Goal: Understand process/instructions: Learn about a topic

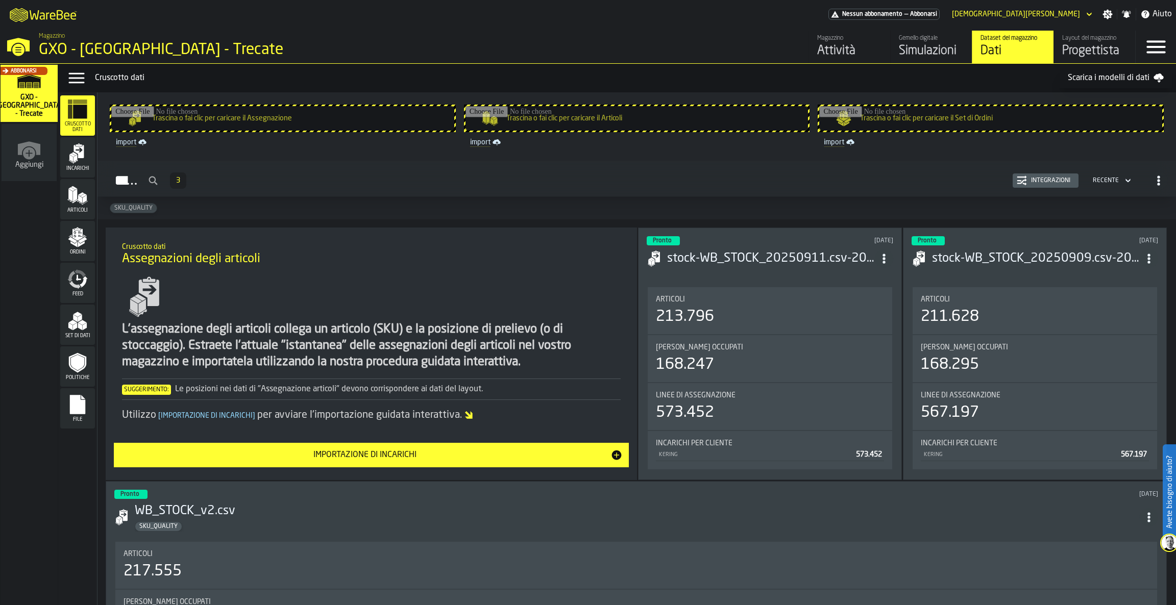
click at [1088, 44] on div "Progettista" at bounding box center [1094, 51] width 65 height 16
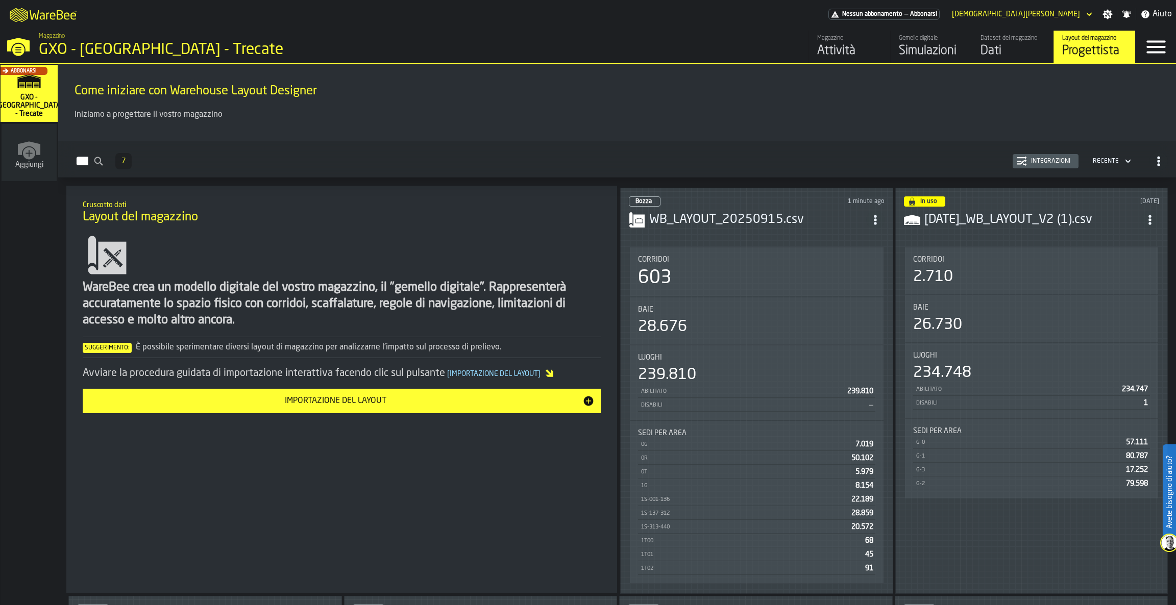
click at [718, 220] on h3 "WB_LAYOUT_20250915.csv" at bounding box center [757, 220] width 217 height 16
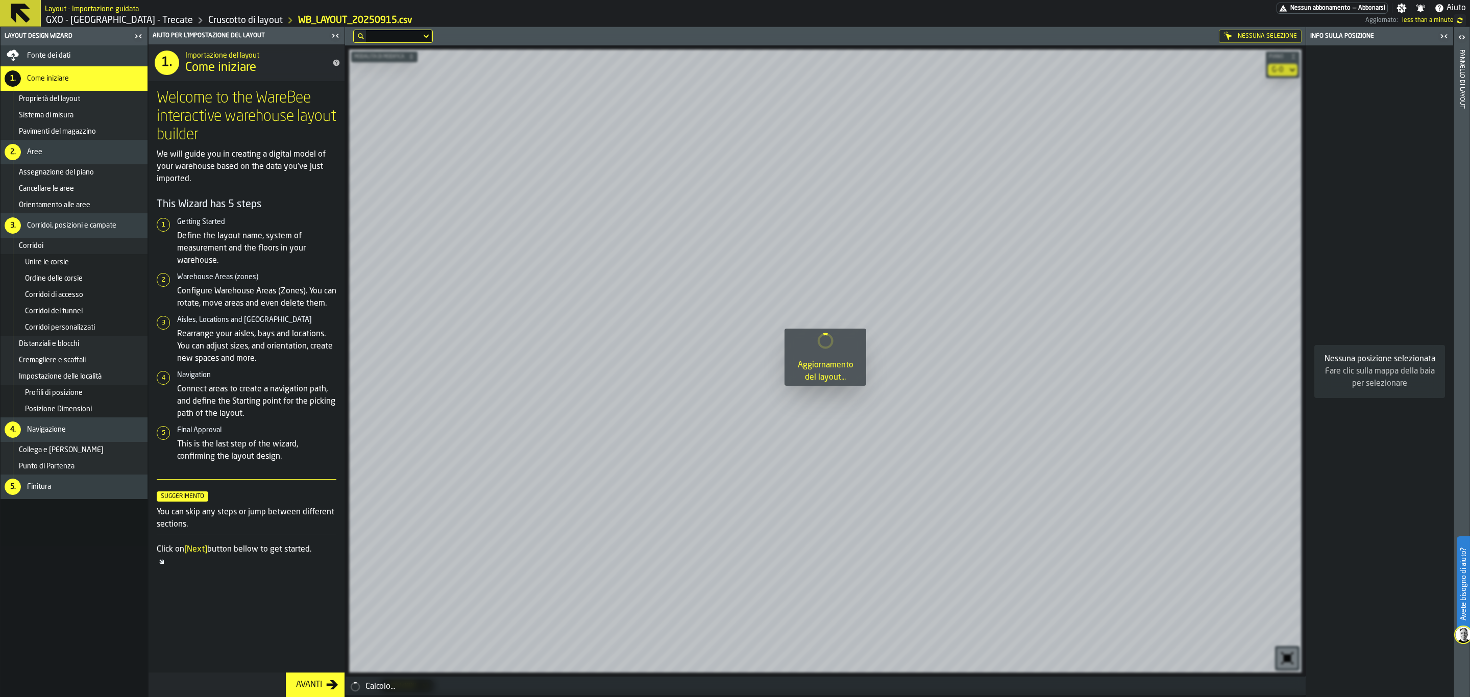
click at [305, 605] on div "Avanti" at bounding box center [309, 685] width 34 height 12
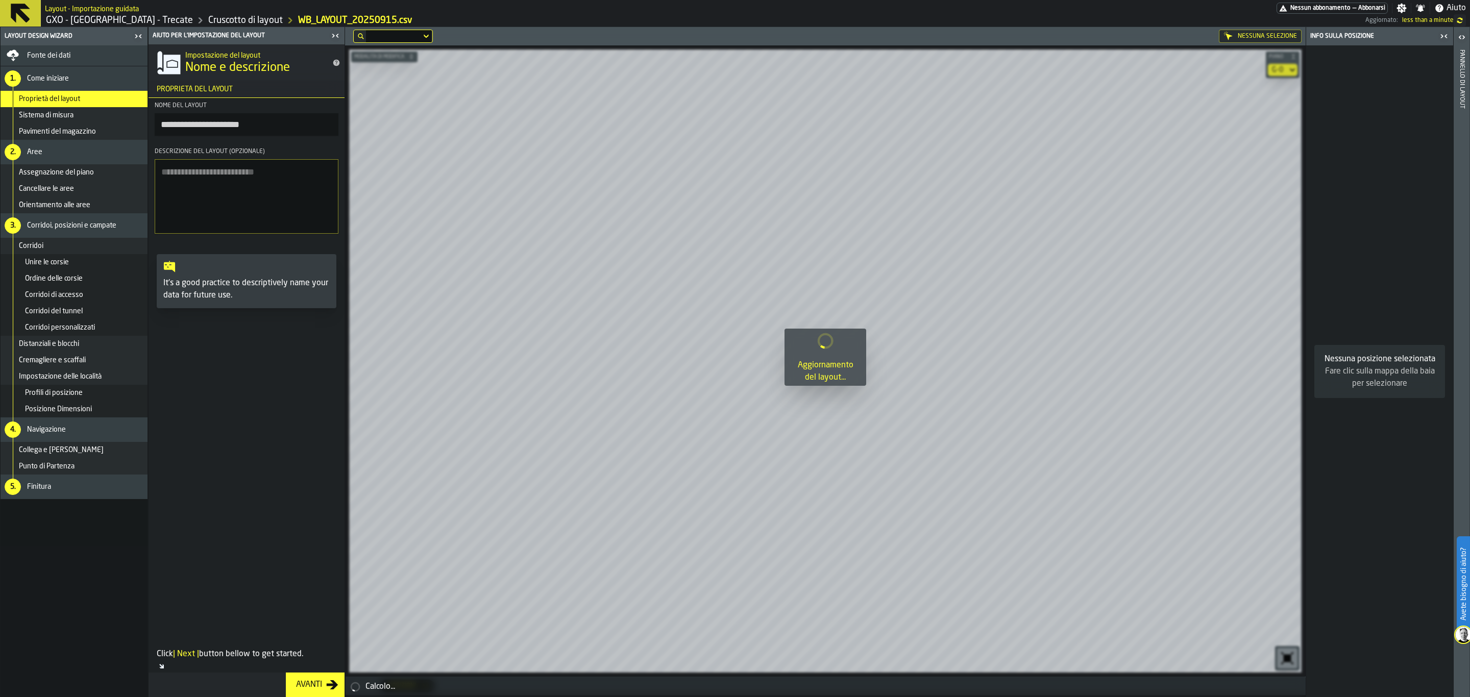
click at [299, 605] on button "Avanti" at bounding box center [315, 685] width 59 height 24
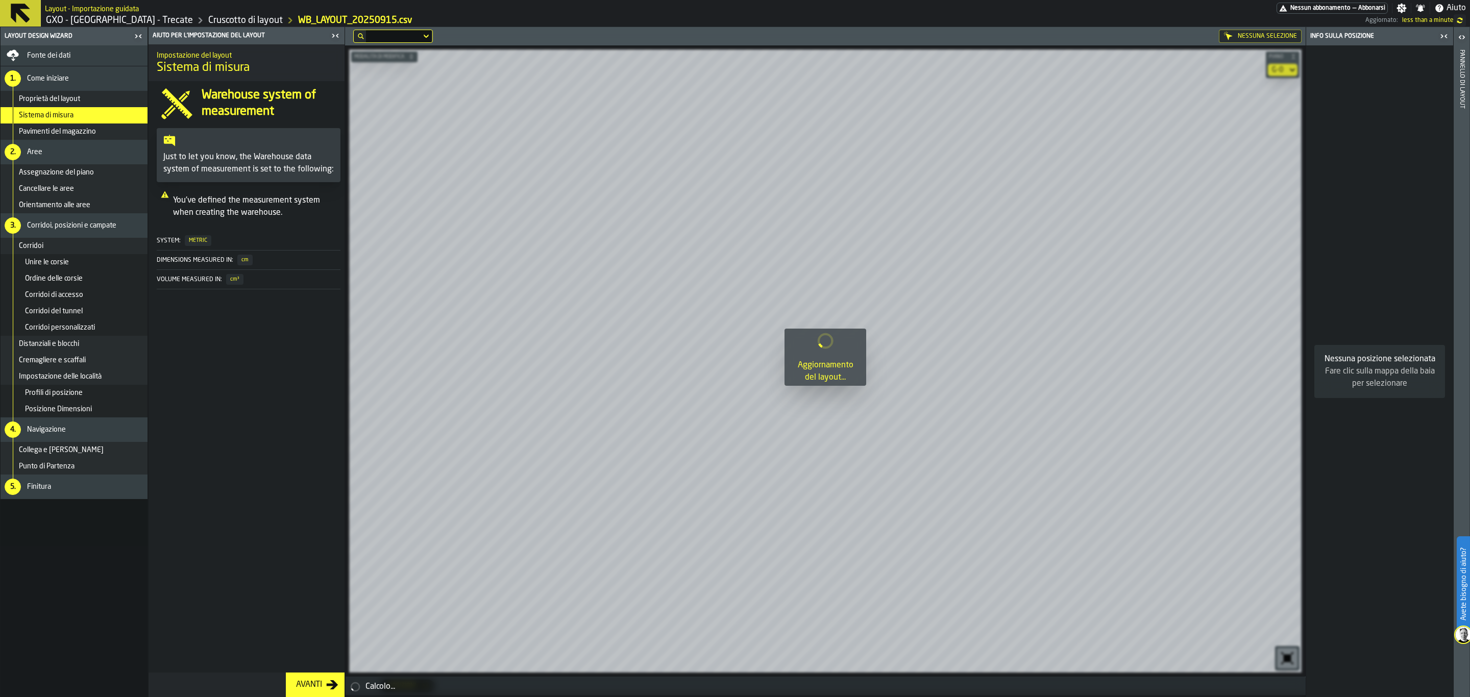
click at [310, 605] on button "Avanti" at bounding box center [315, 685] width 59 height 24
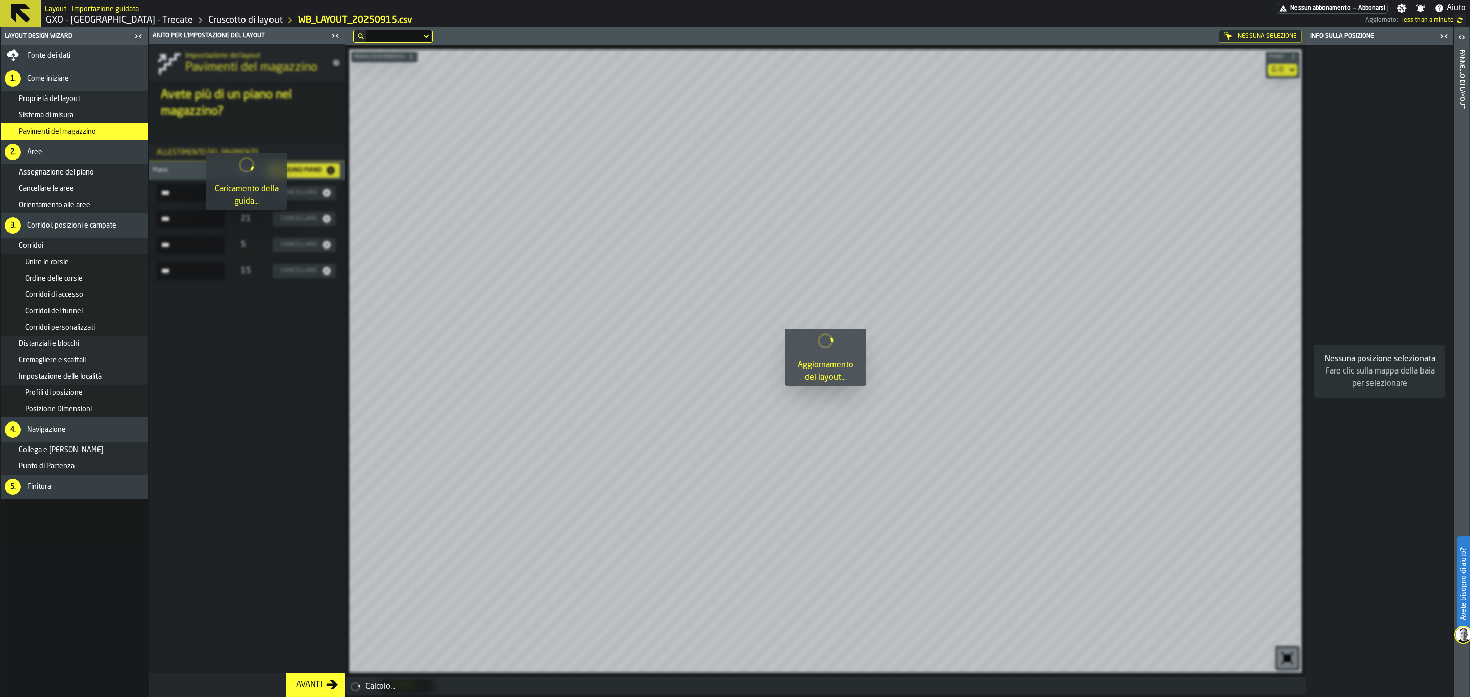
click at [310, 605] on button "Avanti" at bounding box center [315, 685] width 59 height 24
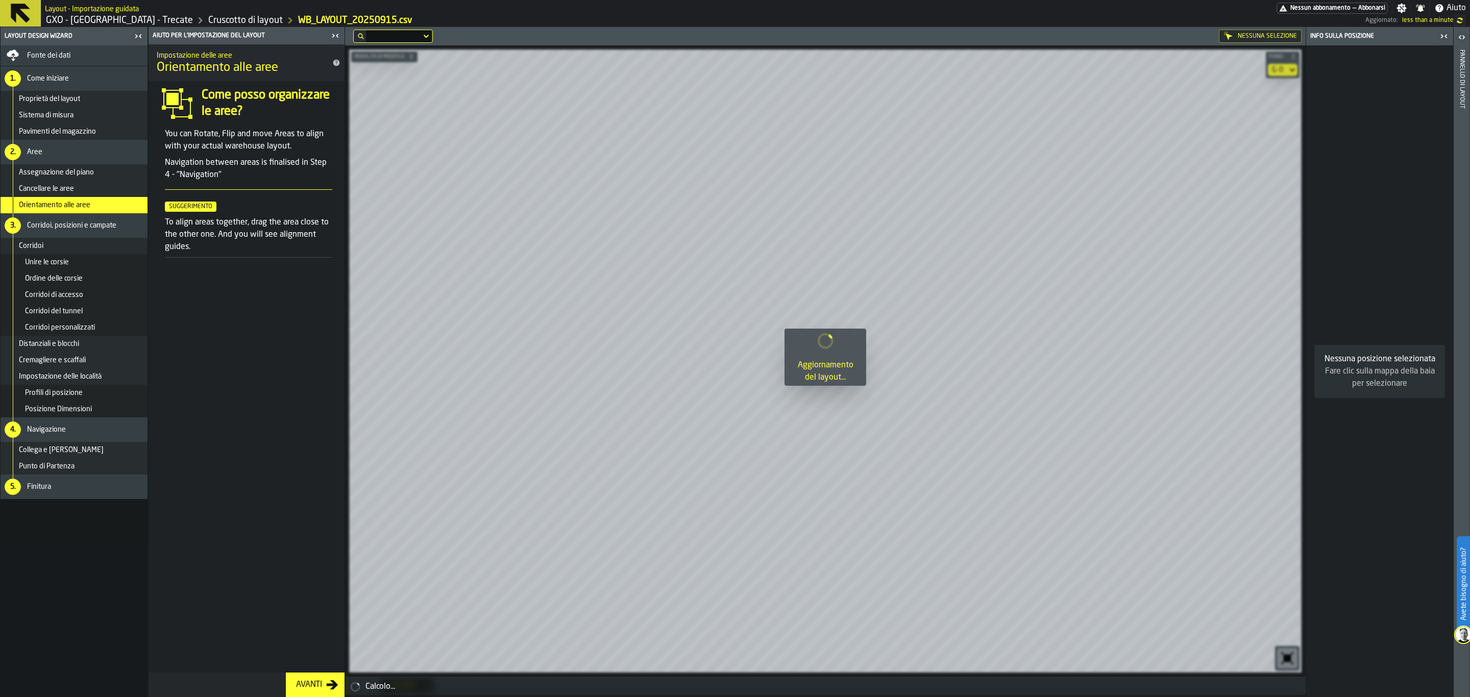
click at [310, 605] on button "Avanti" at bounding box center [315, 685] width 59 height 24
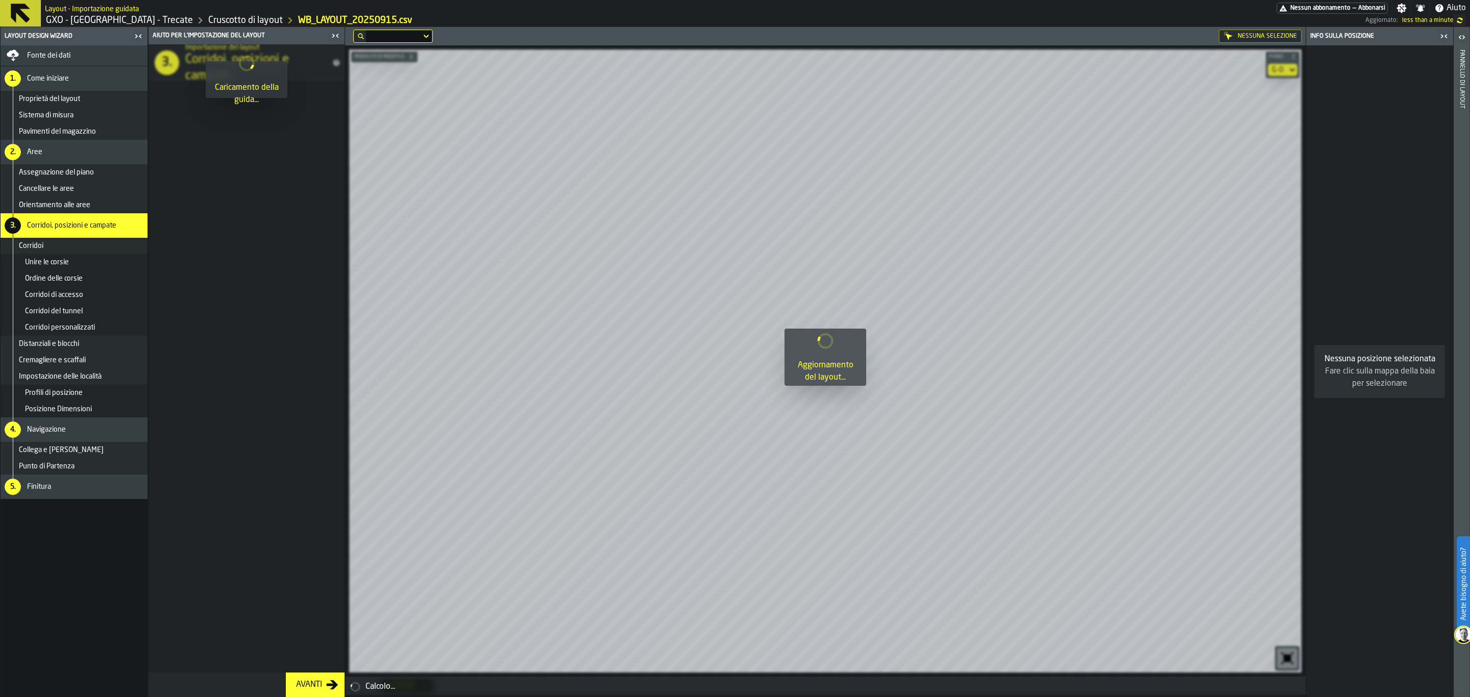
click at [310, 605] on button "Avanti" at bounding box center [315, 685] width 59 height 24
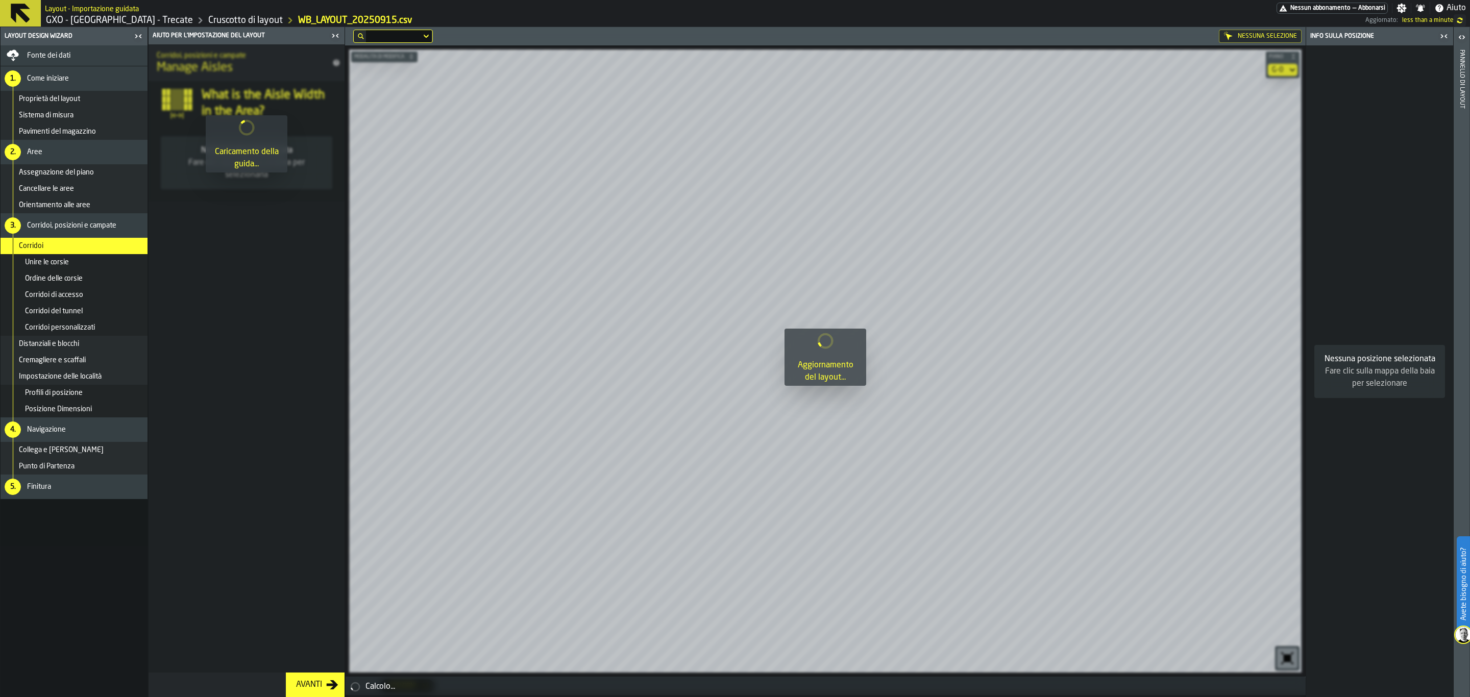
click at [310, 605] on button "Avanti" at bounding box center [315, 685] width 59 height 24
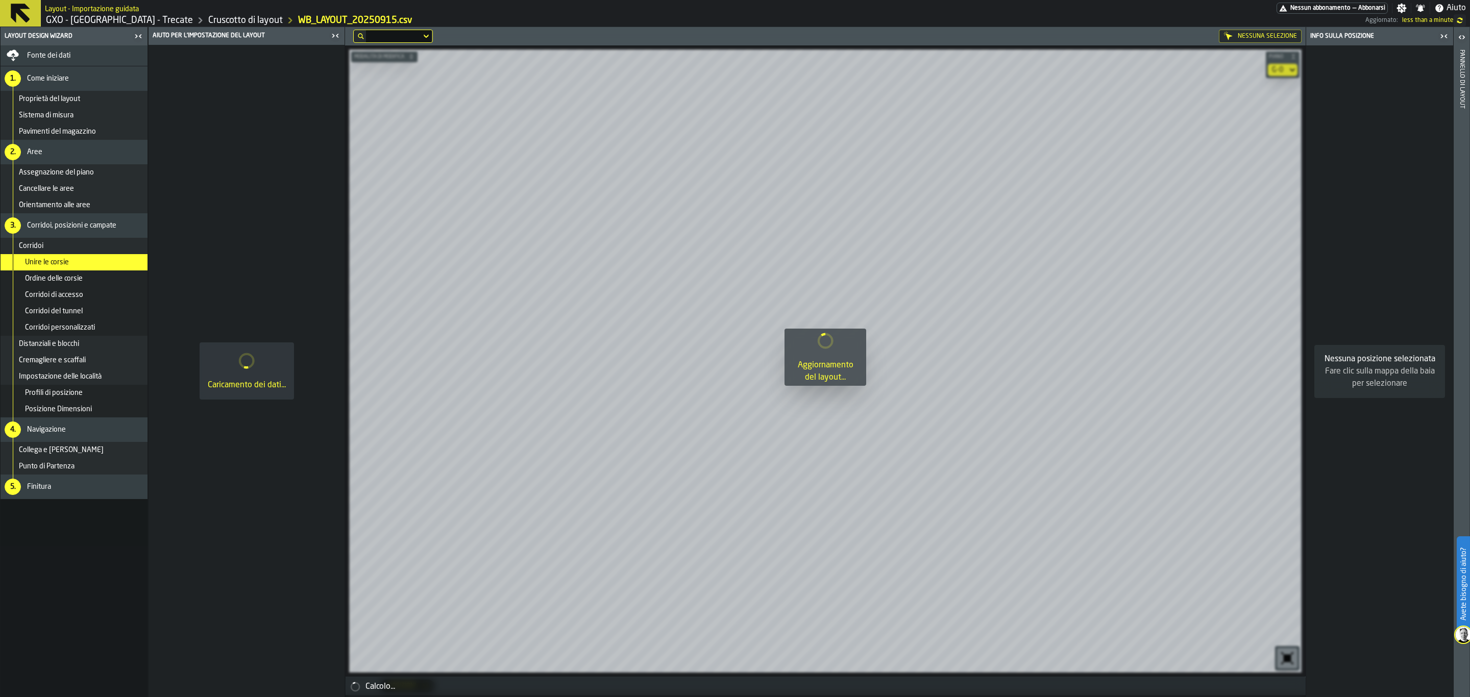
click at [310, 605] on div "Caricamento dei dati..." at bounding box center [247, 371] width 196 height 652
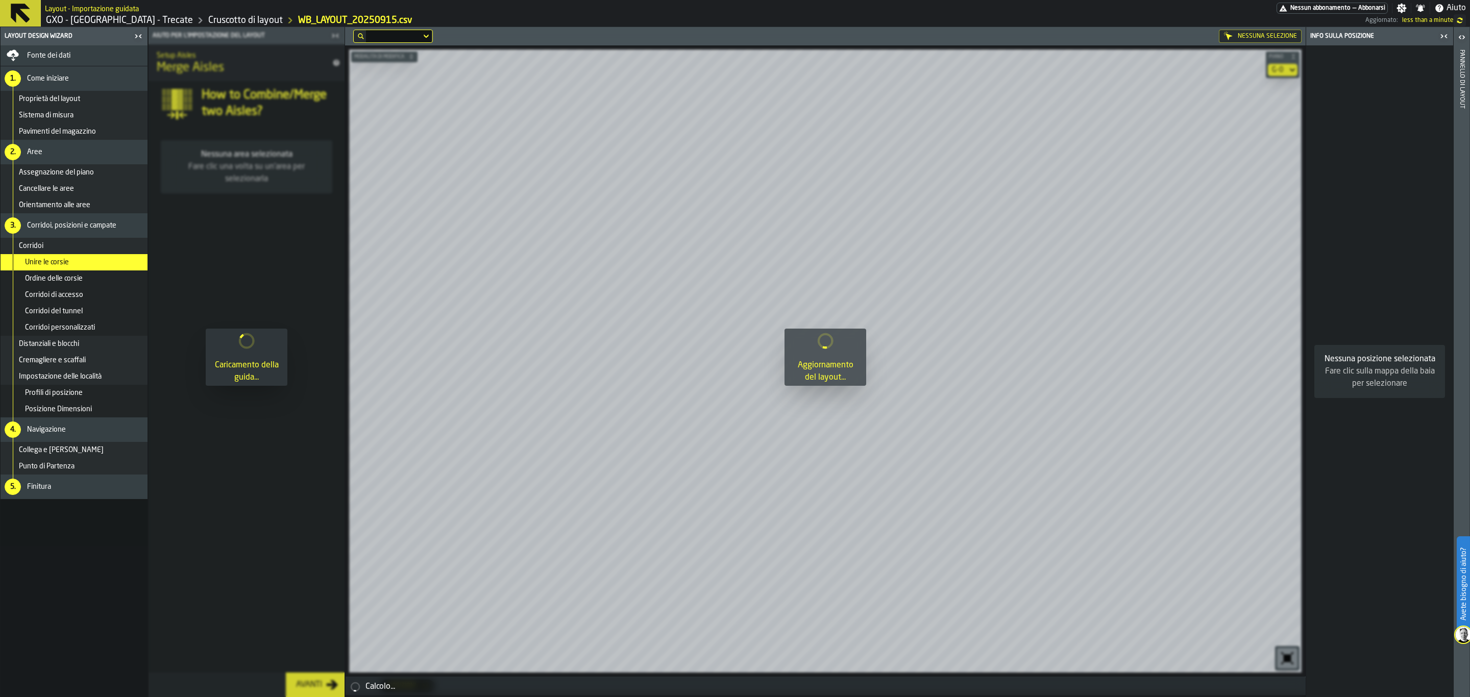
click at [310, 605] on div at bounding box center [247, 362] width 196 height 670
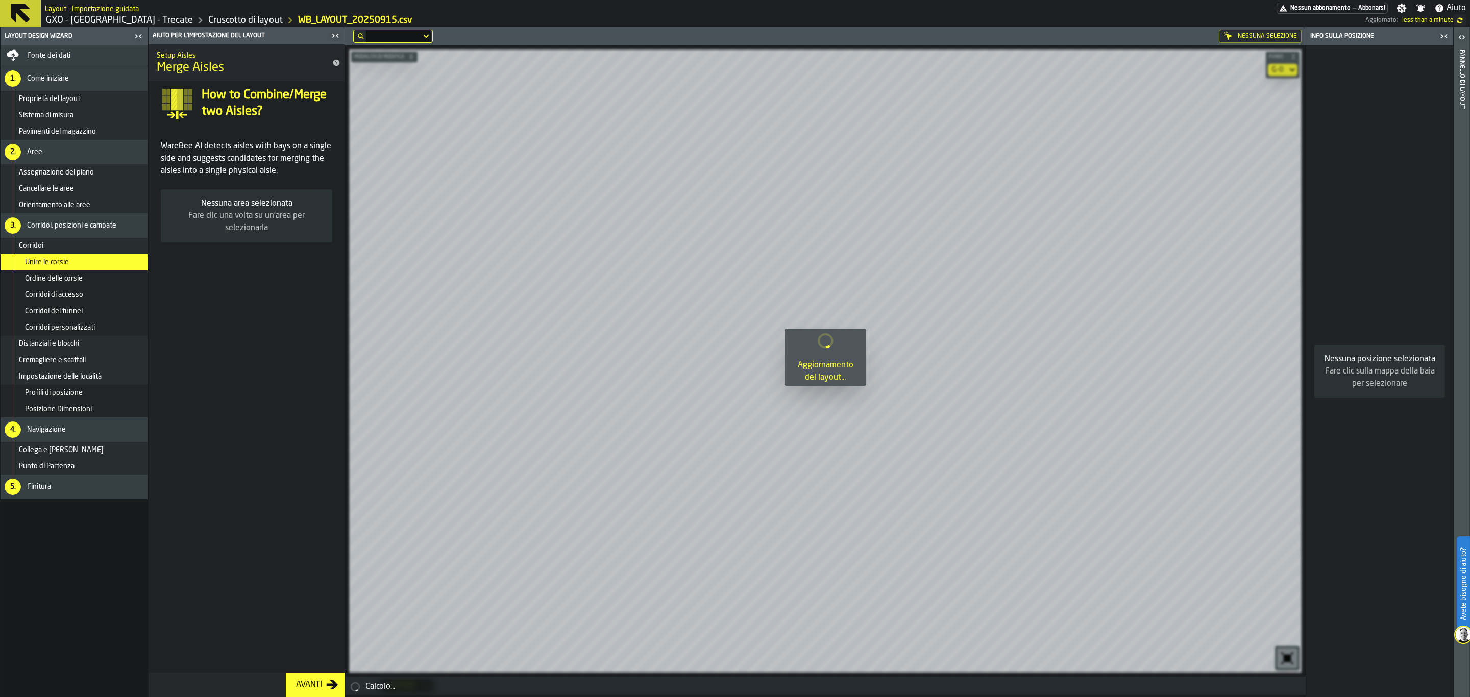
click at [310, 605] on button "Avanti" at bounding box center [315, 685] width 59 height 24
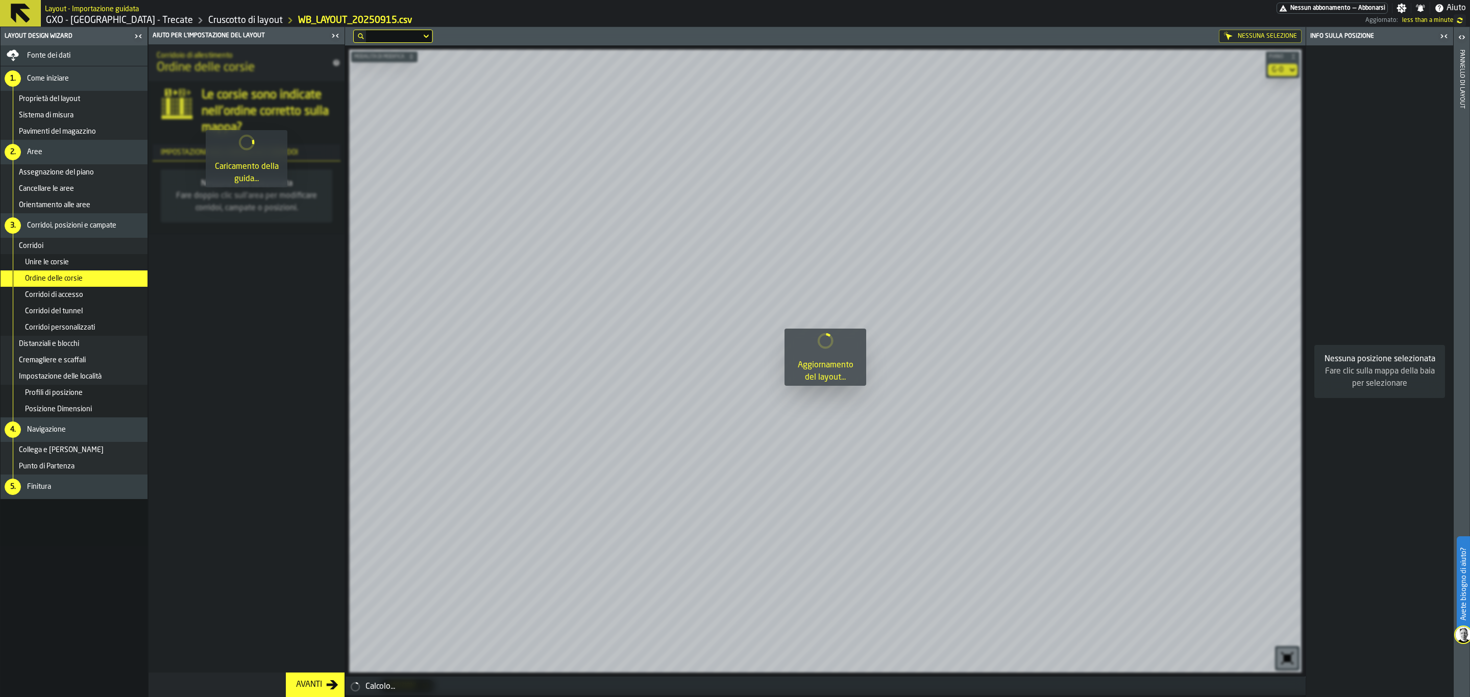
click at [310, 605] on button "Avanti" at bounding box center [315, 685] width 59 height 24
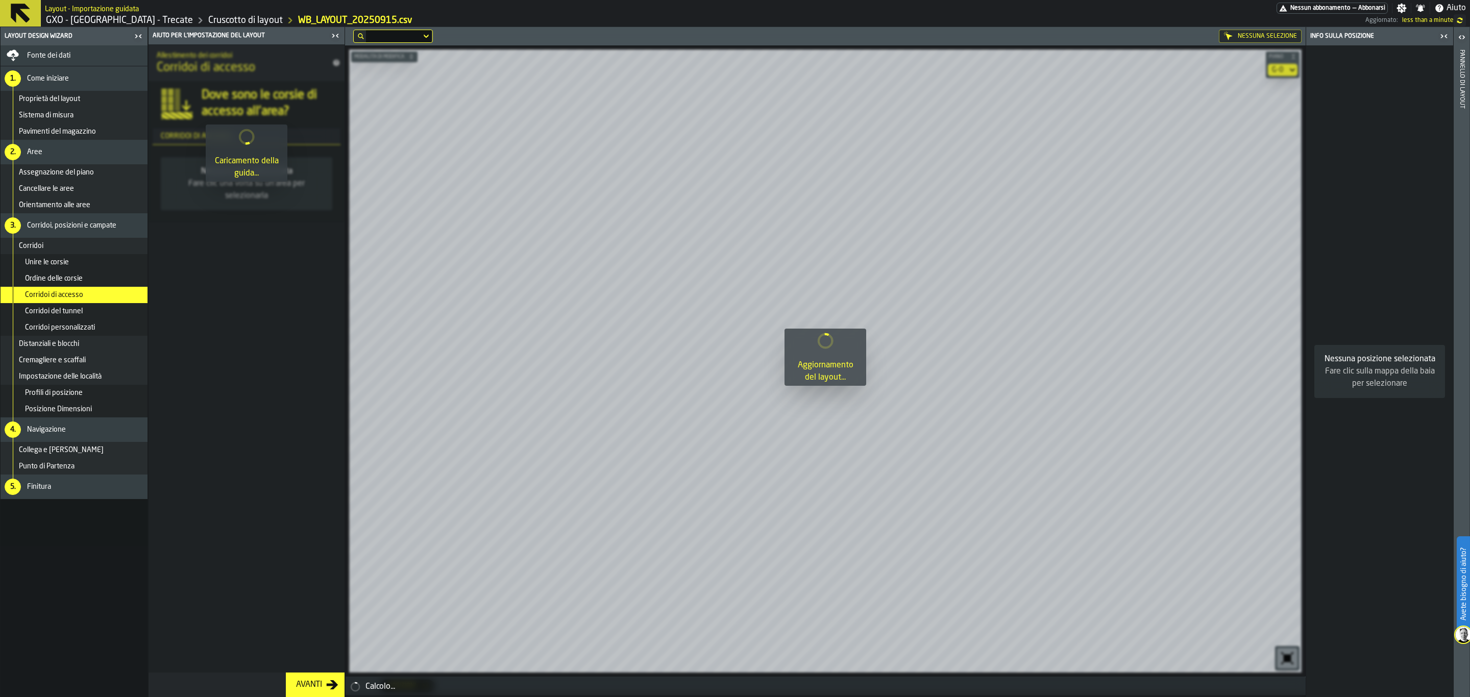
click at [310, 605] on button "Avanti" at bounding box center [315, 685] width 59 height 24
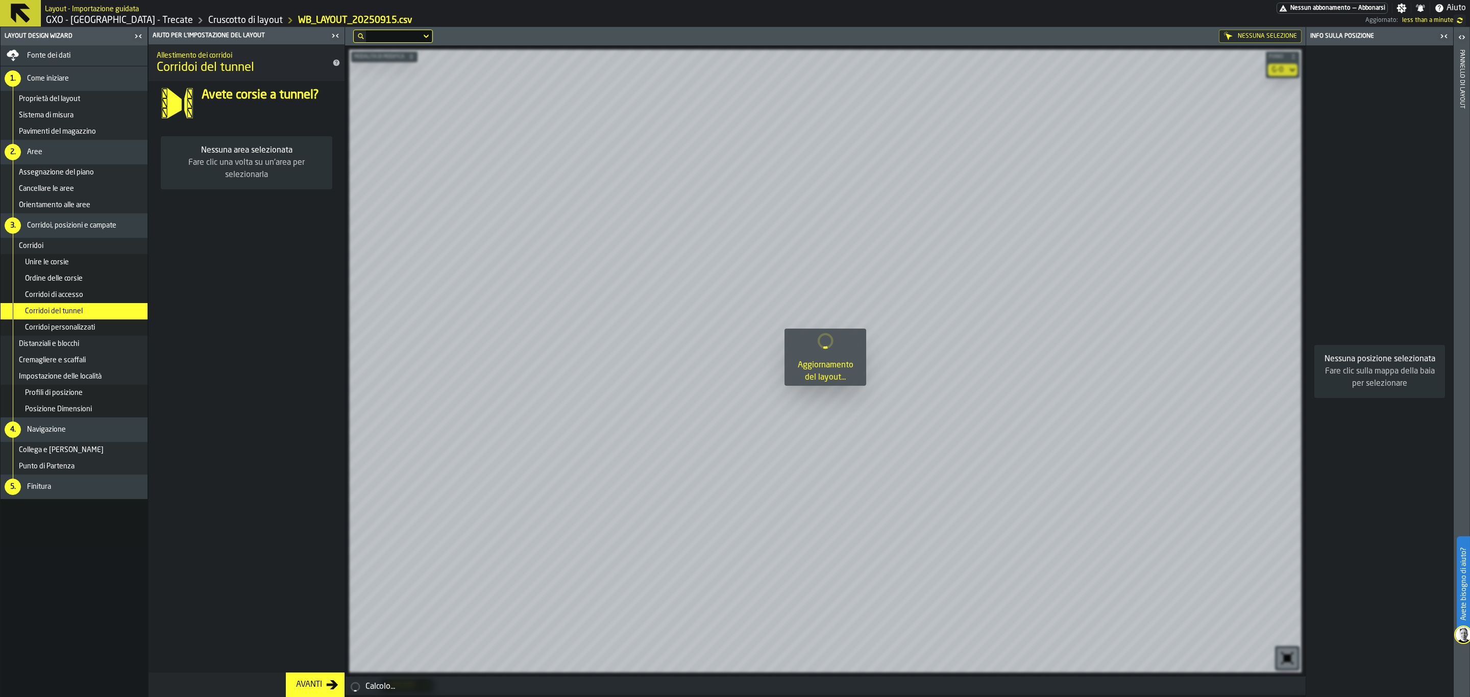
click at [310, 605] on button "Avanti" at bounding box center [315, 685] width 59 height 24
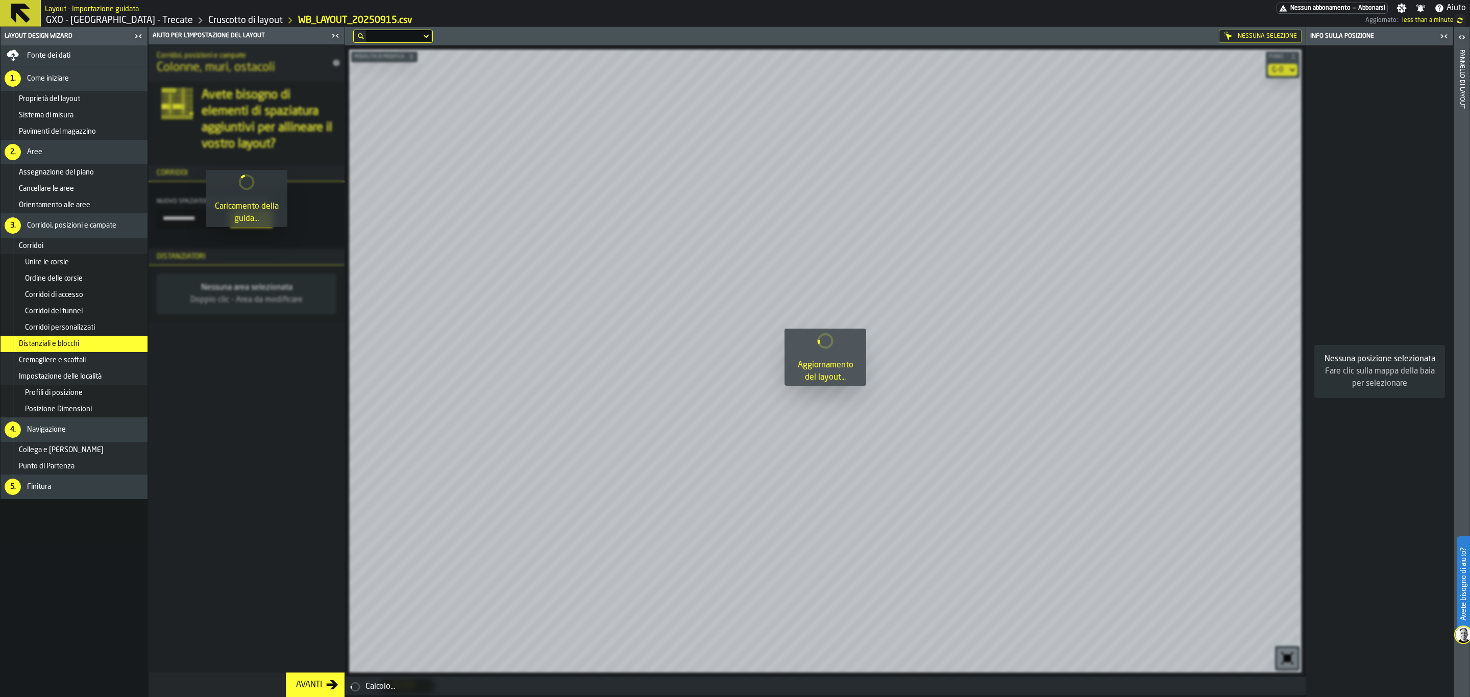
click at [310, 605] on button "Avanti" at bounding box center [315, 685] width 59 height 24
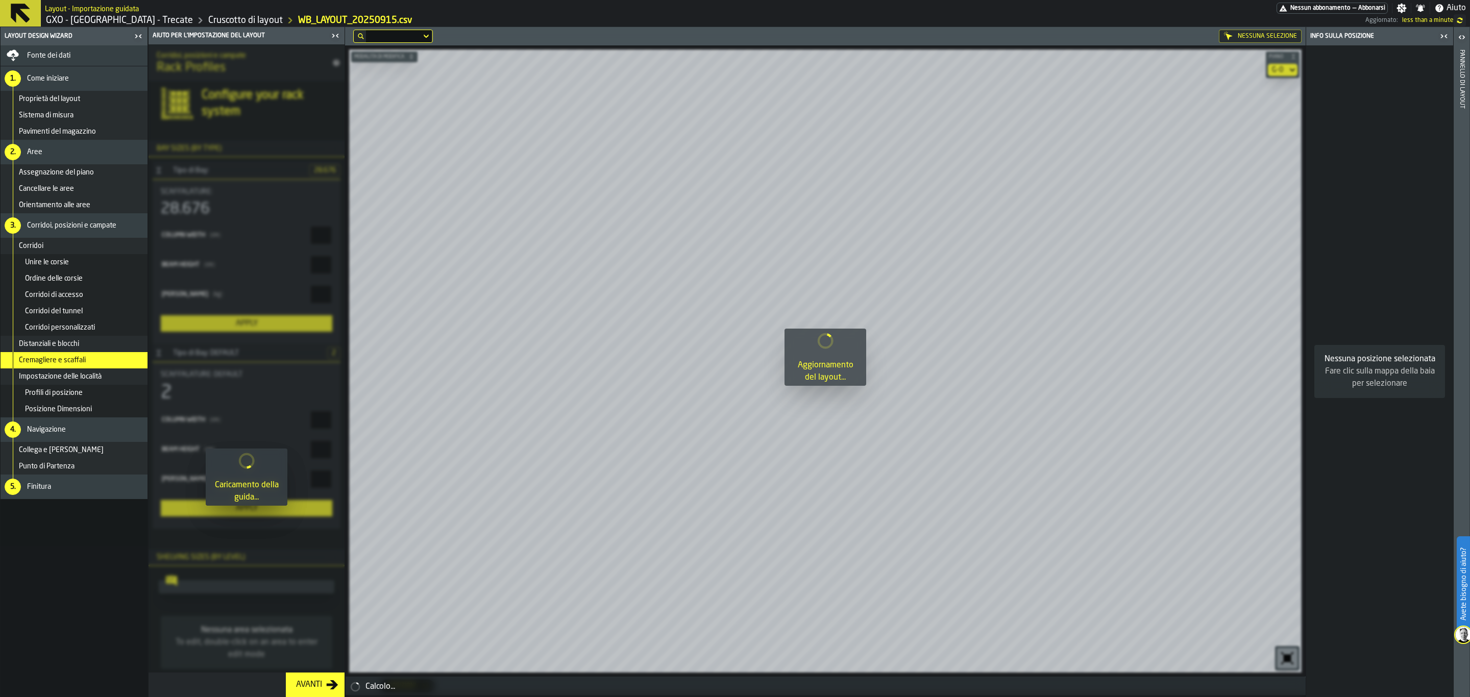
click at [310, 605] on button "Avanti" at bounding box center [315, 685] width 59 height 24
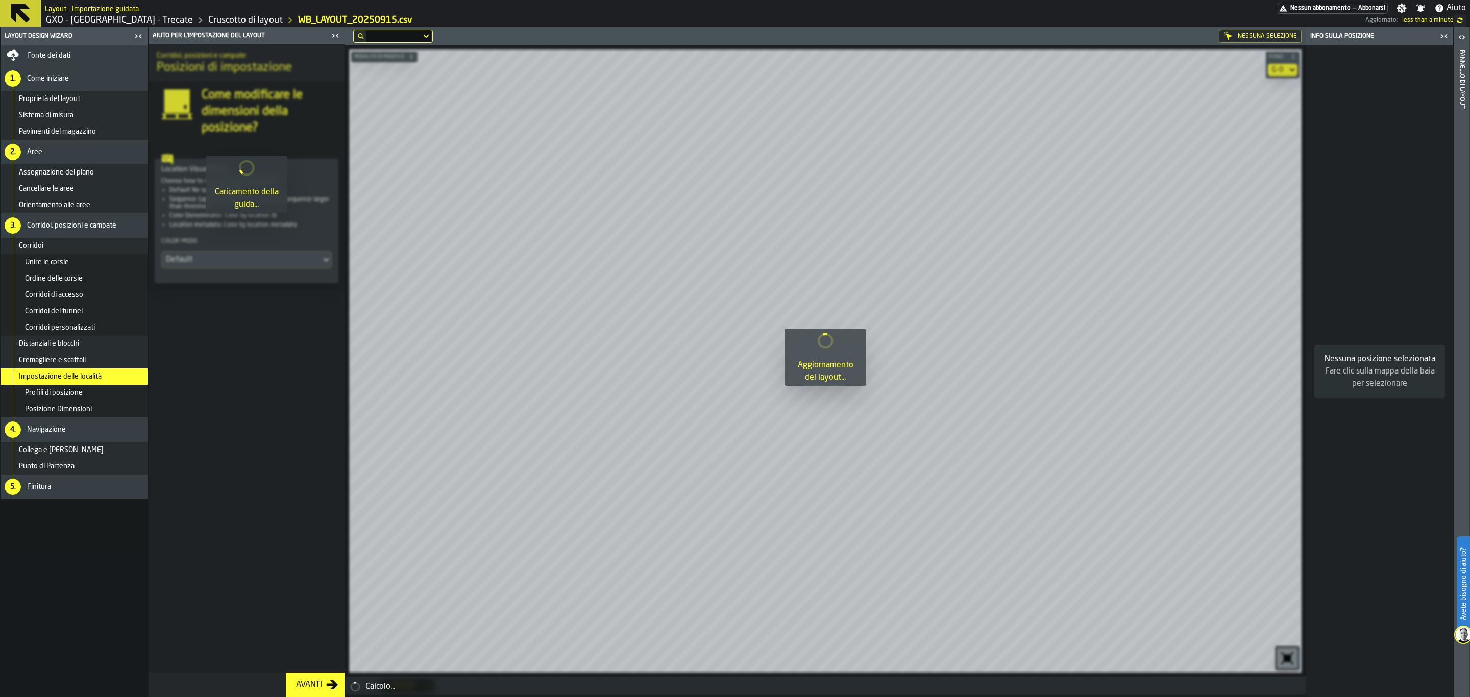
click at [310, 605] on button "Avanti" at bounding box center [315, 685] width 59 height 24
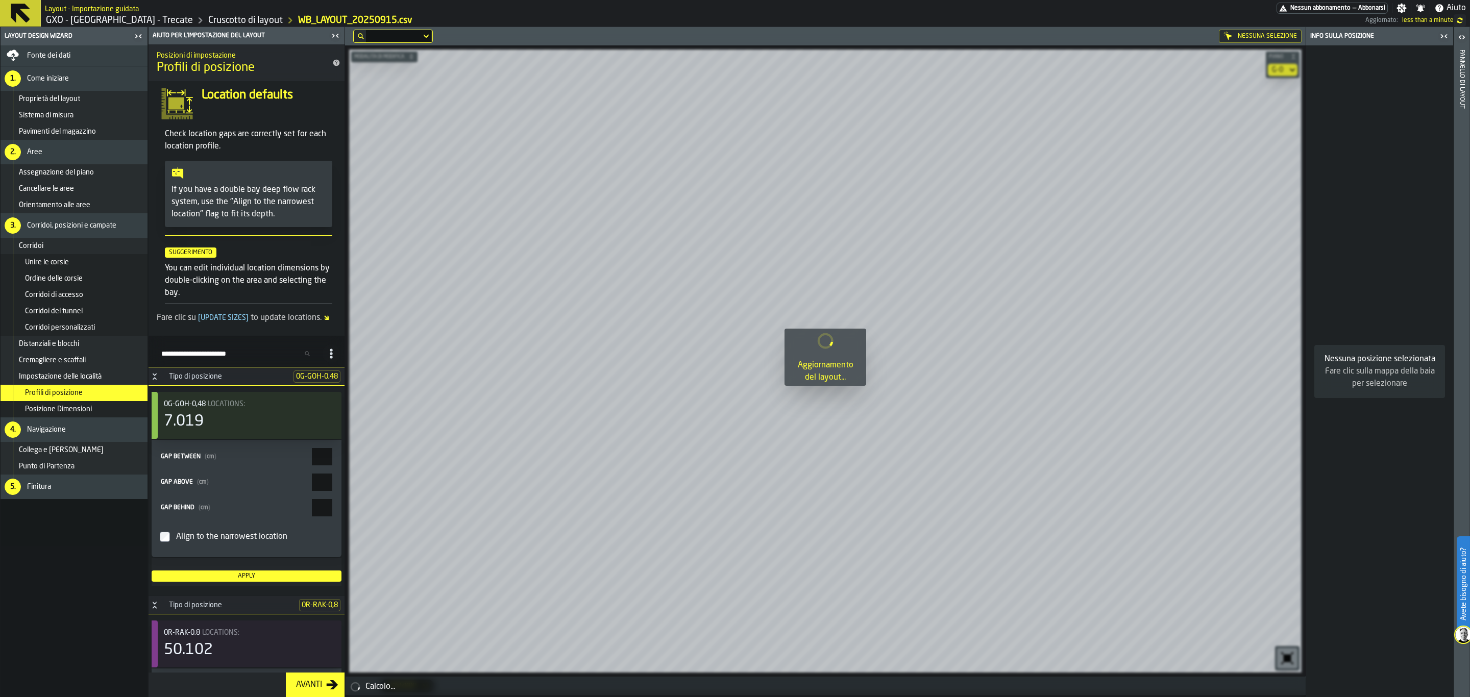
click at [310, 605] on button "Avanti" at bounding box center [315, 685] width 59 height 24
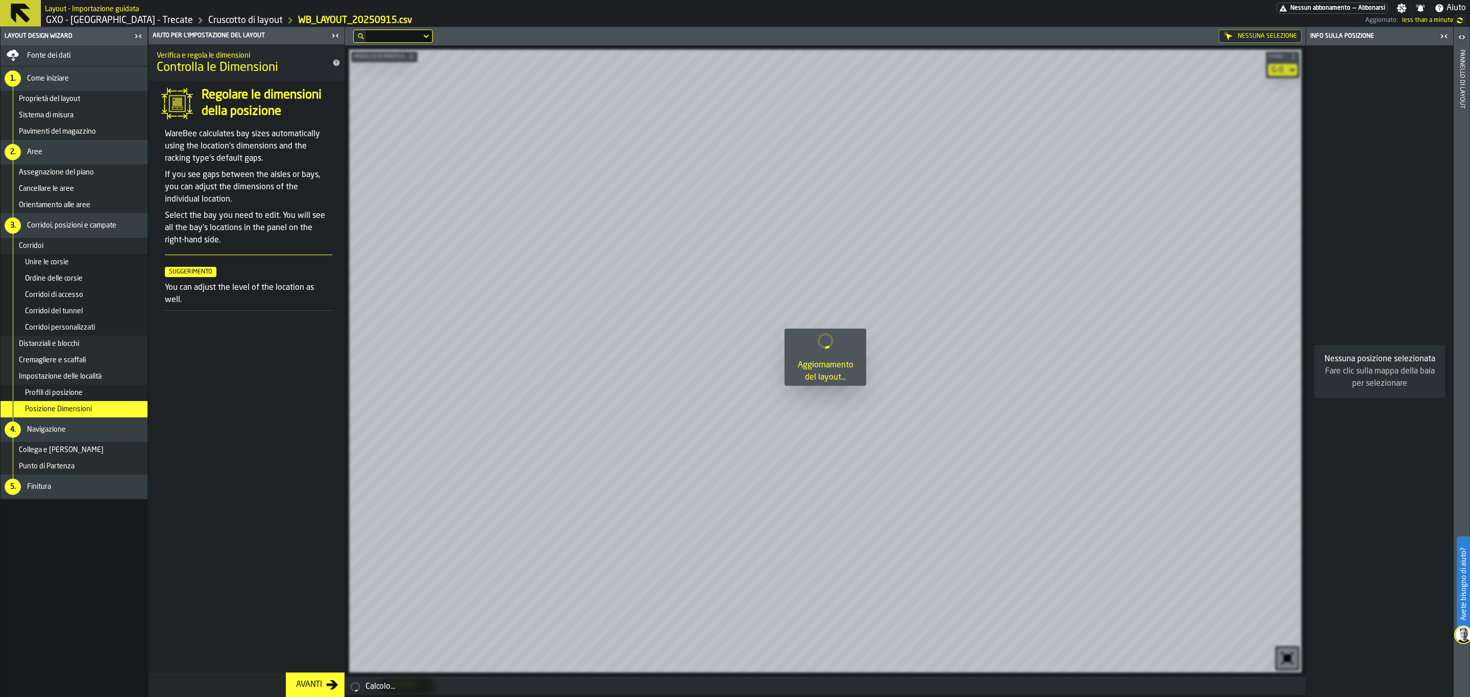
click at [310, 605] on button "Avanti" at bounding box center [315, 685] width 59 height 24
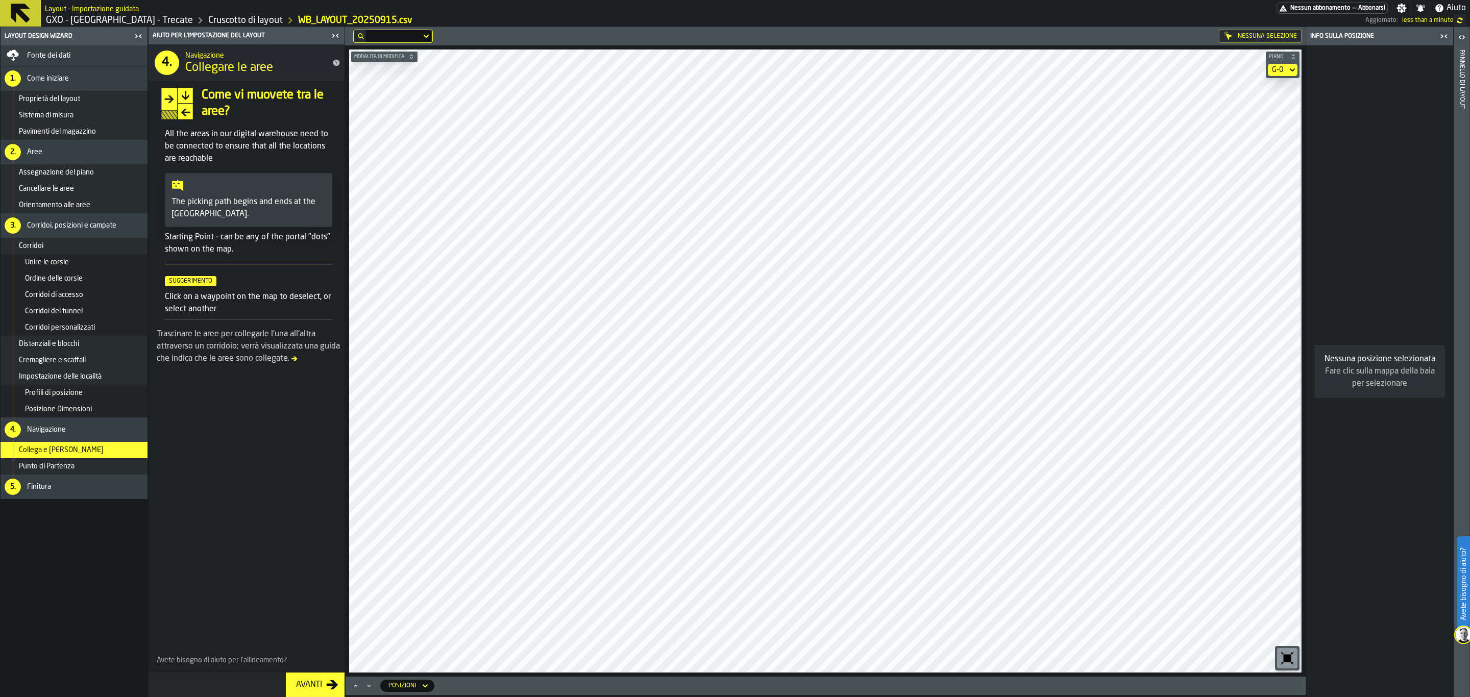
click at [1175, 69] on section "G-0" at bounding box center [1283, 70] width 34 height 16
click at [1175, 69] on div "G-0" at bounding box center [1277, 70] width 11 height 8
click at [1175, 113] on div "G-1" at bounding box center [1264, 113] width 53 height 12
click at [1175, 69] on div "G-1" at bounding box center [1277, 70] width 11 height 8
click at [1175, 165] on div "G-2" at bounding box center [1264, 162] width 53 height 12
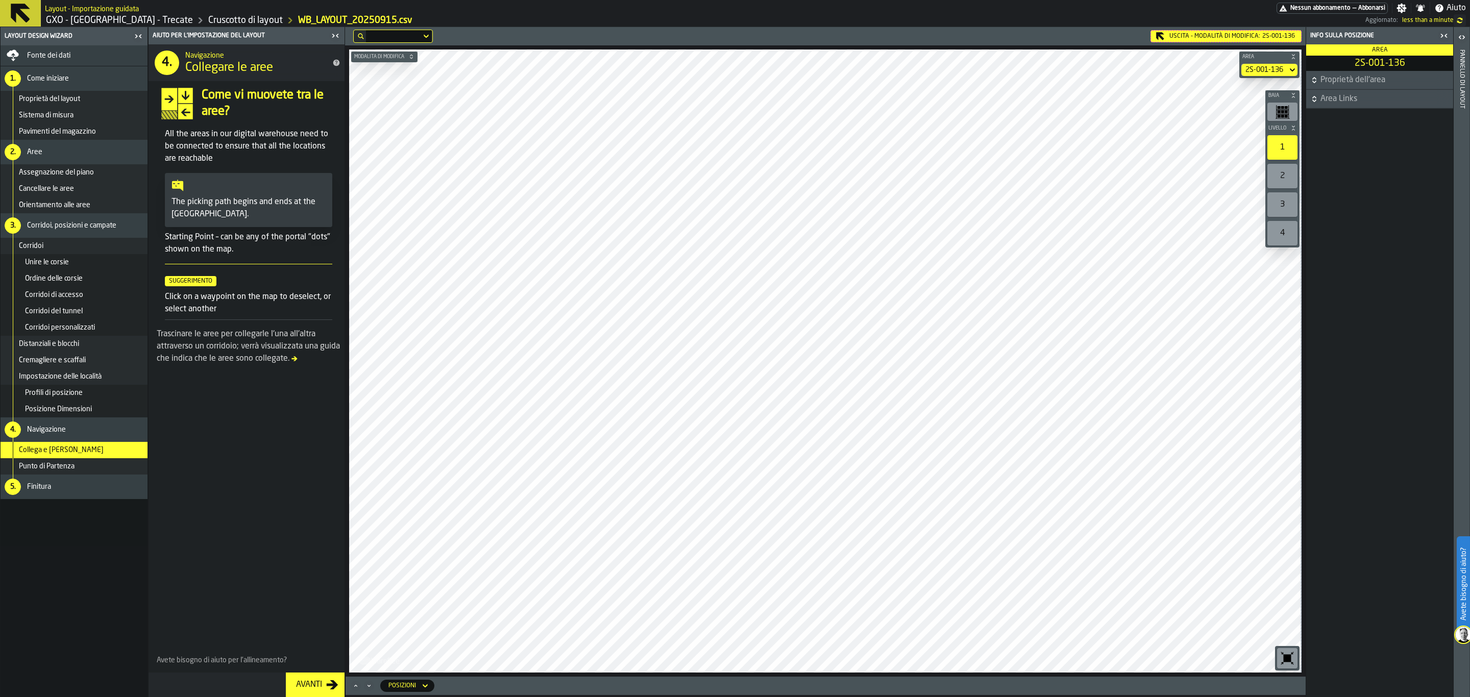
click at [96, 379] on span "Impostazione delle località" at bounding box center [60, 377] width 83 height 8
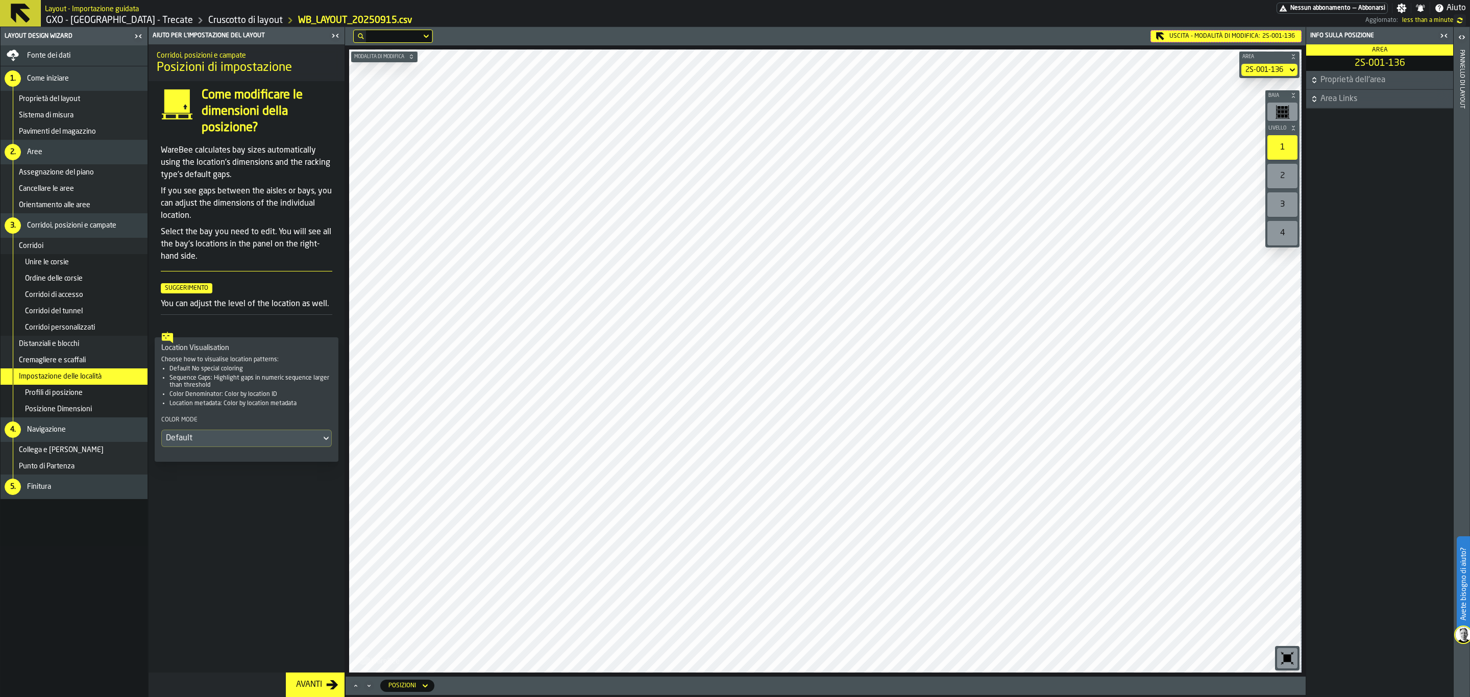
click at [257, 445] on div "Default" at bounding box center [241, 438] width 151 height 12
click at [1175, 4] on icon "button-toggle-Impostazioni" at bounding box center [1402, 9] width 10 height 10
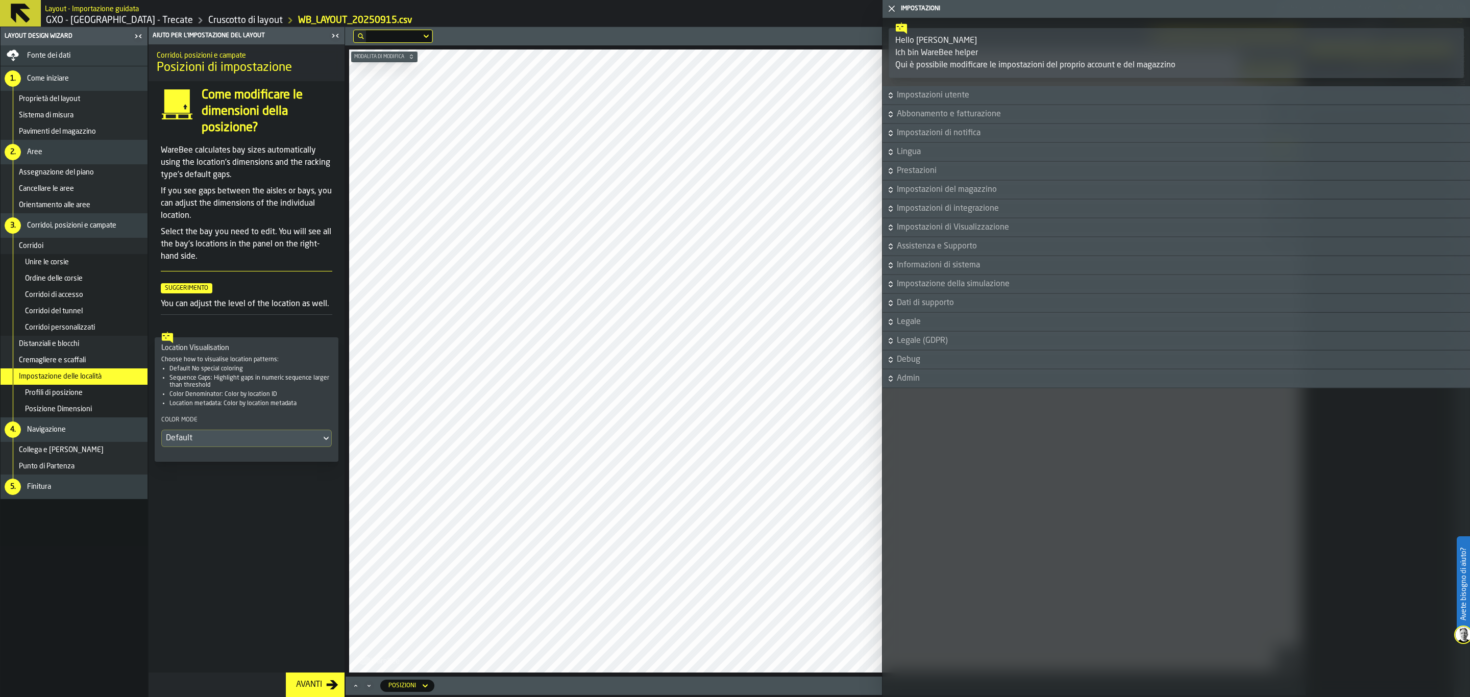
click at [972, 150] on span "Lingua" at bounding box center [1182, 152] width 571 height 12
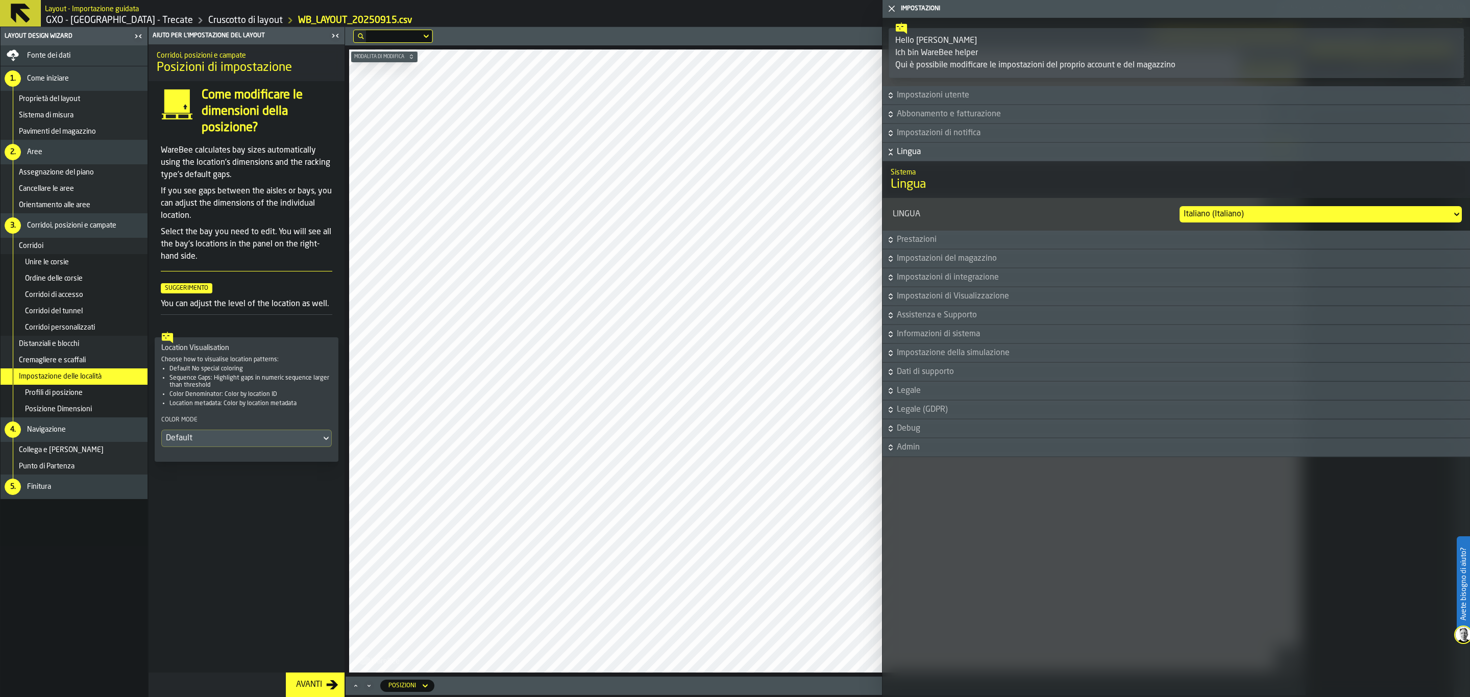
click at [1175, 219] on div "Italiano (Italiano)" at bounding box center [1316, 214] width 264 height 12
click at [1175, 253] on li "Inglese (americano)" at bounding box center [1409, 261] width 105 height 24
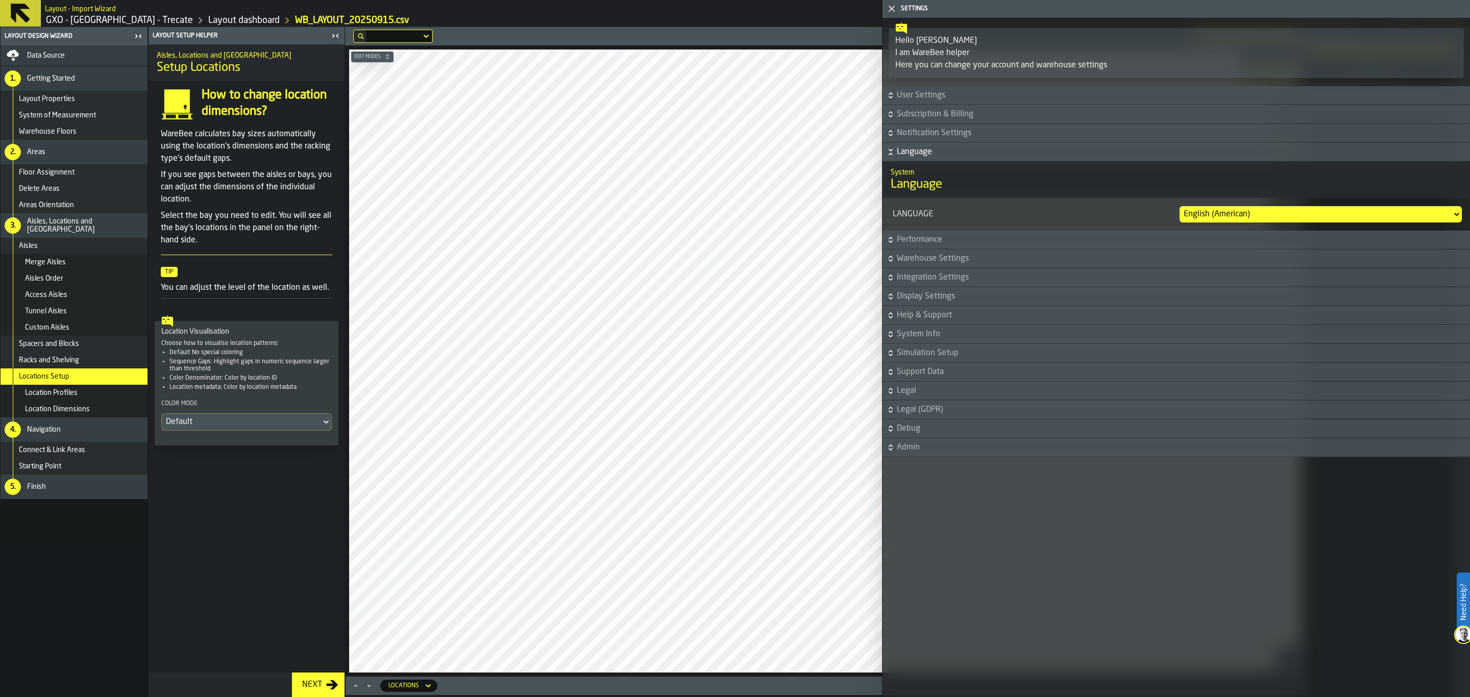
click at [888, 8] on icon "button-toggle-Close me" at bounding box center [892, 9] width 12 height 12
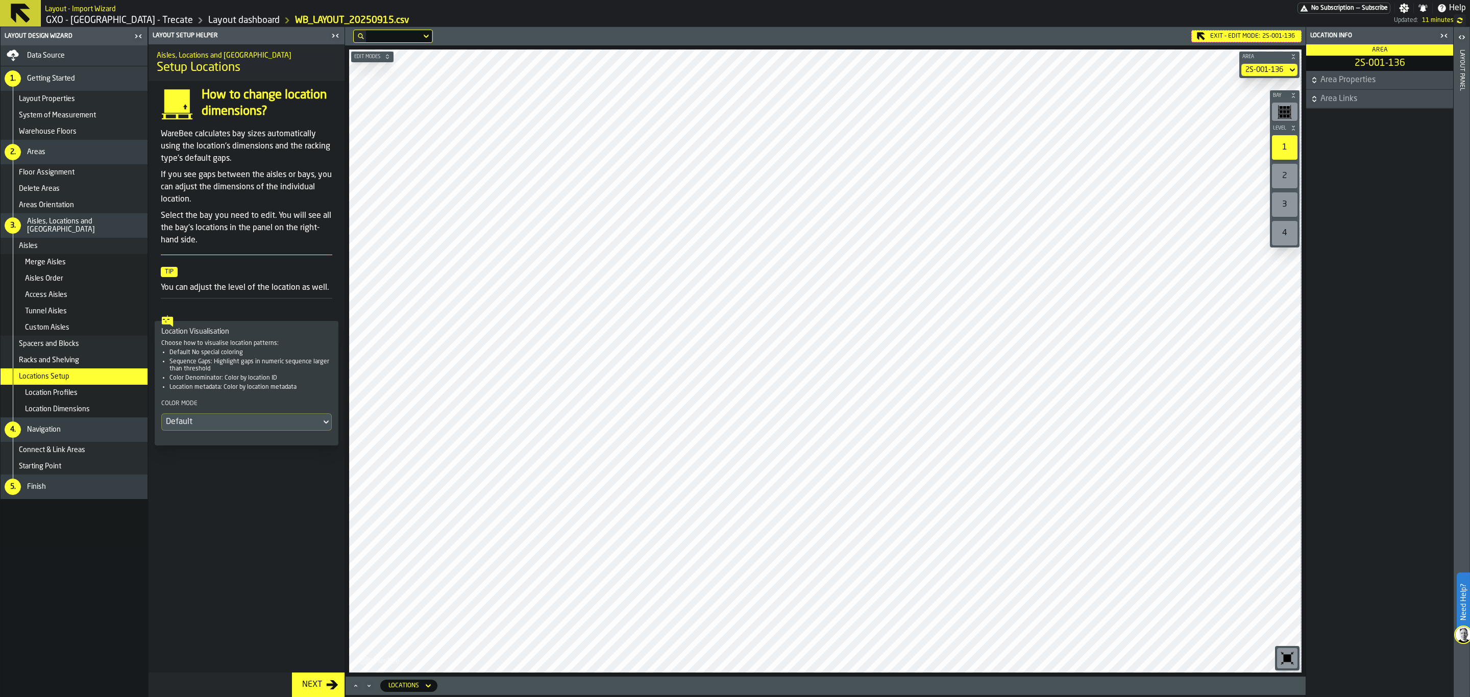
click at [245, 428] on div "Default" at bounding box center [241, 422] width 151 height 12
click at [242, 495] on div "Color Denominator" at bounding box center [222, 497] width 108 height 12
